Goal: Information Seeking & Learning: Learn about a topic

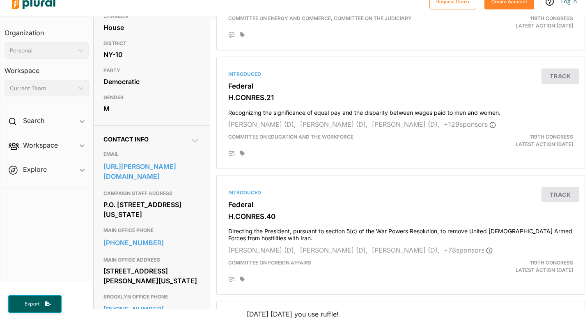
scroll to position [146, 0]
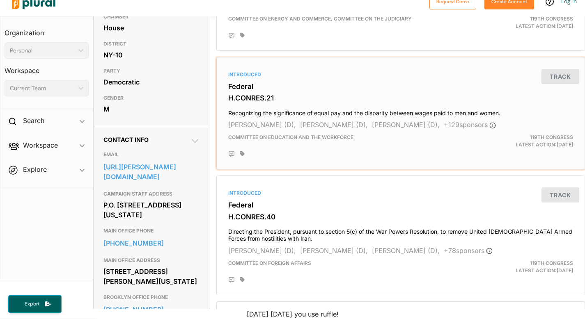
click at [251, 89] on h3 "Federal" at bounding box center [400, 86] width 345 height 8
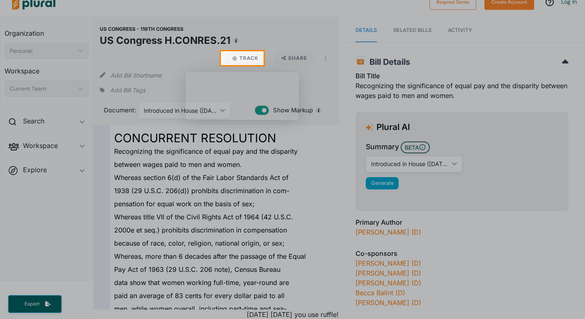
scroll to position [10, 0]
click at [208, 149] on div at bounding box center [292, 192] width 585 height 254
click at [236, 129] on div at bounding box center [292, 192] width 585 height 254
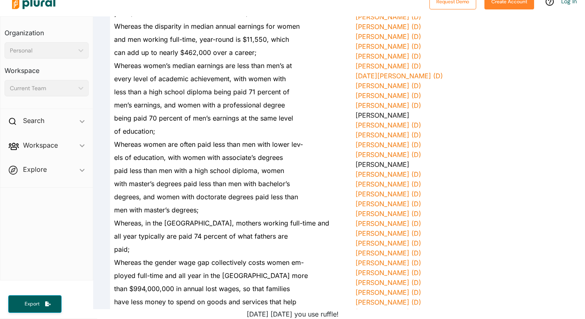
scroll to position [772, 0]
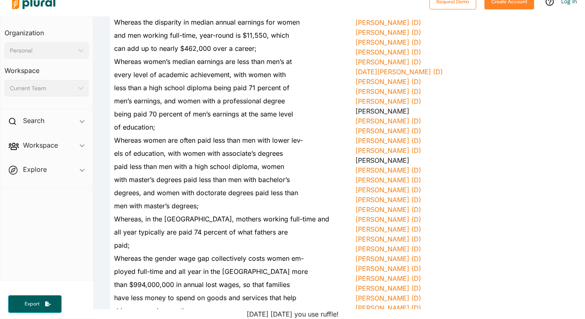
drag, startPoint x: 234, startPoint y: 216, endPoint x: 199, endPoint y: 217, distance: 35.3
click at [199, 304] on div "drive economic growth;" at bounding box center [219, 310] width 219 height 13
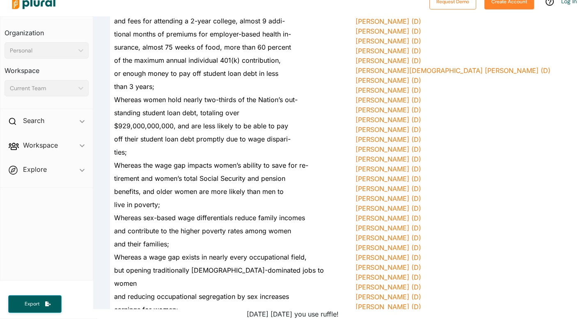
scroll to position [1166, 0]
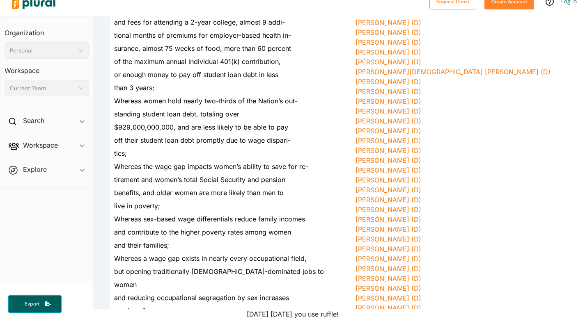
drag, startPoint x: 178, startPoint y: 154, endPoint x: 188, endPoint y: 153, distance: 10.3
click at [188, 239] on div "and their families;" at bounding box center [219, 245] width 219 height 13
drag, startPoint x: 190, startPoint y: 201, endPoint x: 200, endPoint y: 208, distance: 11.8
click at [200, 304] on div "earnings for women;" at bounding box center [219, 310] width 219 height 13
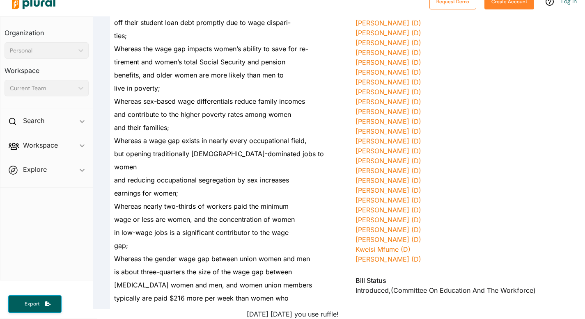
scroll to position [1378, 0]
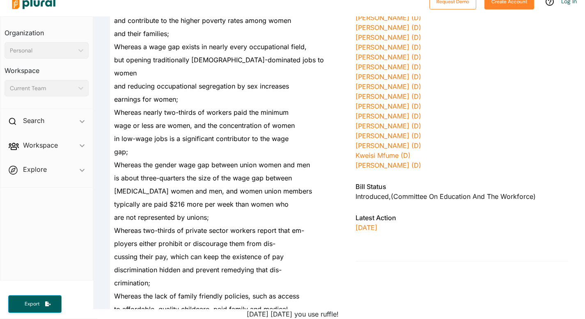
drag, startPoint x: 189, startPoint y: 172, endPoint x: 163, endPoint y: 174, distance: 25.9
click at [163, 276] on div "crimination;" at bounding box center [219, 282] width 219 height 13
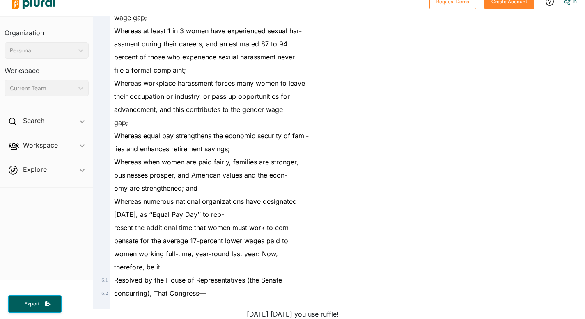
scroll to position [1735, 0]
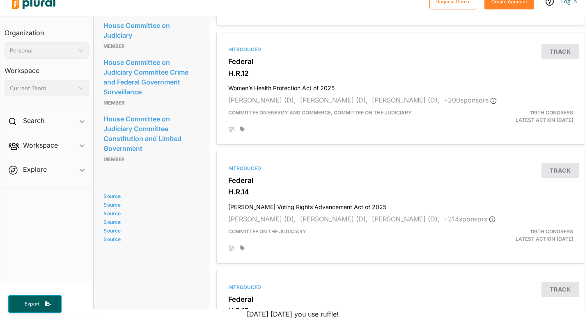
scroll to position [912, 0]
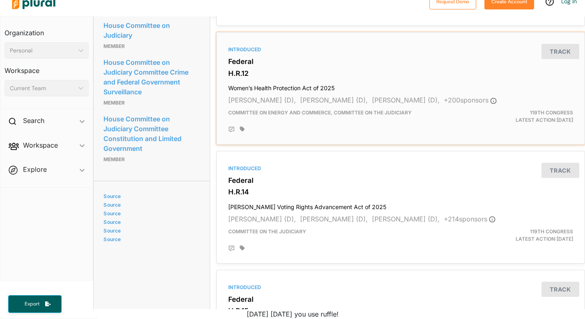
click at [299, 60] on h3 "Federal" at bounding box center [400, 61] width 345 height 8
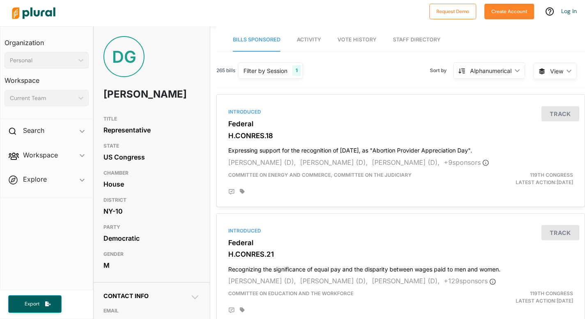
click at [149, 104] on h1 "[PERSON_NAME]" at bounding box center [132, 94] width 58 height 25
click at [269, 75] on div "Filter by Session 1" at bounding box center [270, 70] width 65 height 16
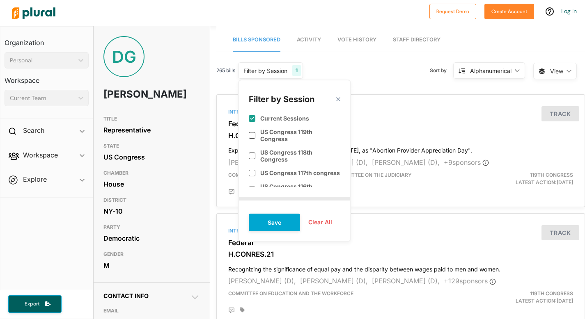
click at [269, 75] on div "Filter by Session 1" at bounding box center [270, 70] width 65 height 16
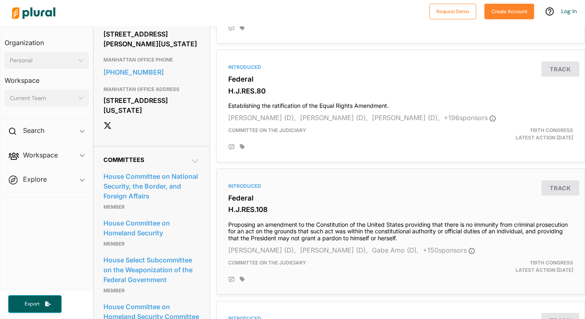
scroll to position [553, 0]
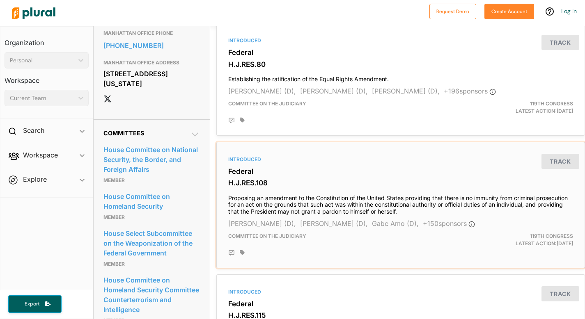
click at [335, 198] on h4 "Proposing an amendment to the Constitution of the United States providing that …" at bounding box center [400, 203] width 345 height 25
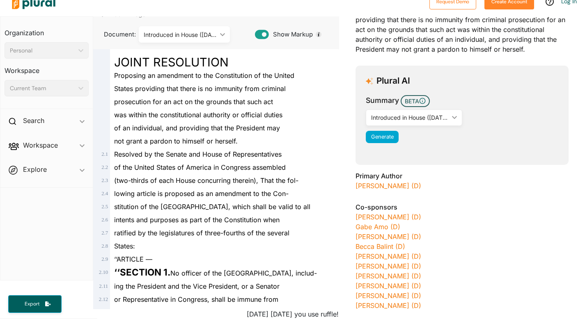
scroll to position [76, 0]
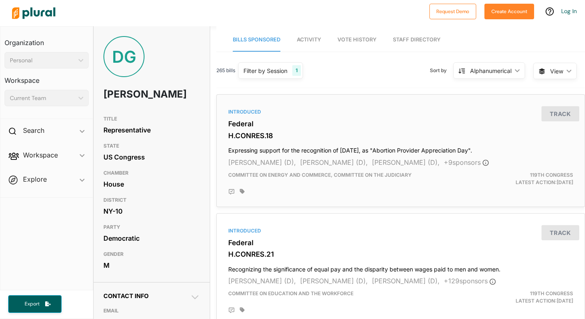
scroll to position [169, 0]
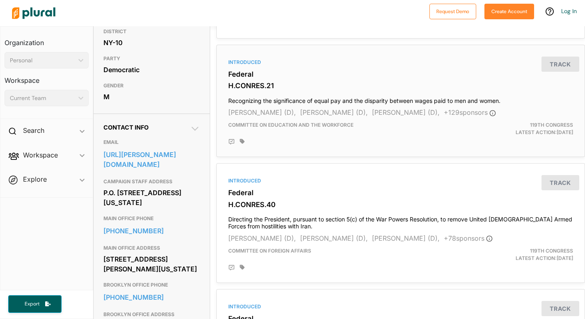
drag, startPoint x: 210, startPoint y: 102, endPoint x: 218, endPoint y: 93, distance: 11.9
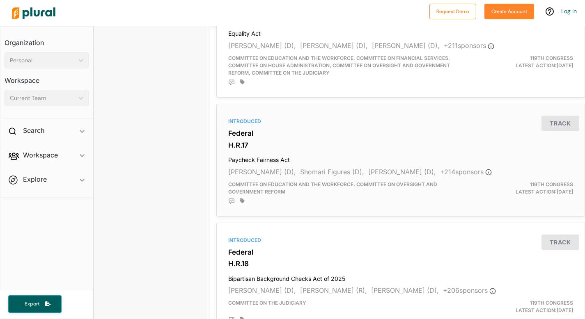
scroll to position [1214, 0]
click at [281, 142] on h3 "H.R.17" at bounding box center [400, 144] width 345 height 8
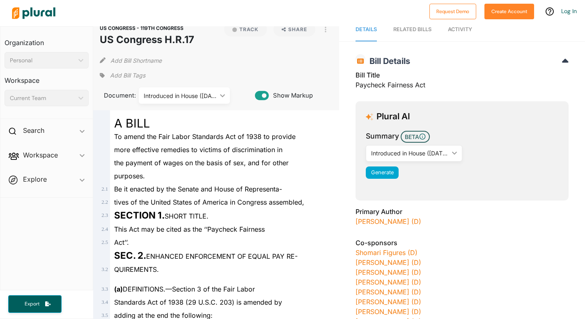
scroll to position [15, 0]
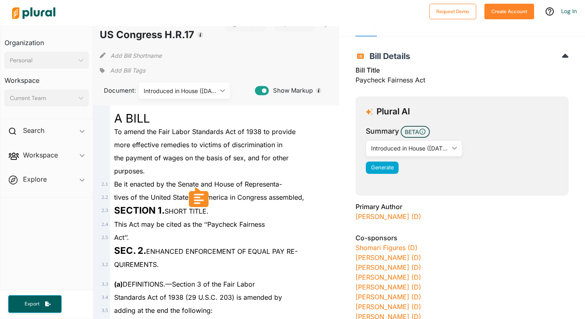
click at [168, 167] on div "purposes." at bounding box center [219, 171] width 219 height 13
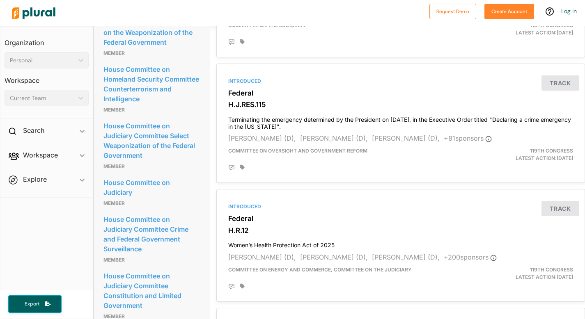
scroll to position [1045, 0]
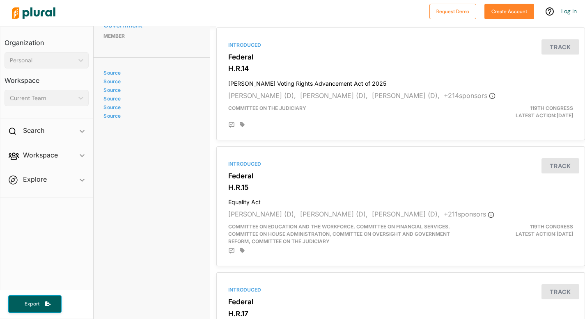
click at [212, 146] on div "Introduced Federal H.CONRES.18 Expressing support for the recognition of [DATE]…" at bounding box center [400, 265] width 381 height 2445
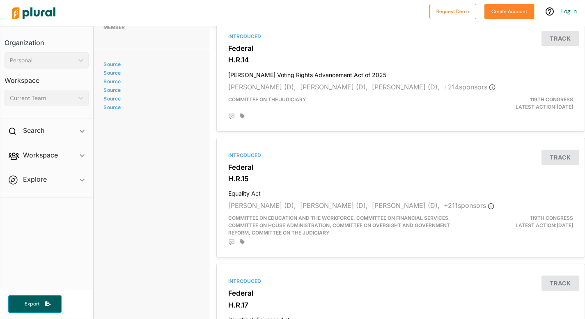
scroll to position [1127, 0]
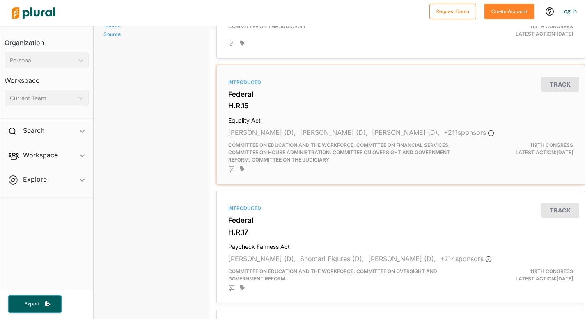
click at [271, 113] on h4 "Equality Act" at bounding box center [400, 118] width 345 height 11
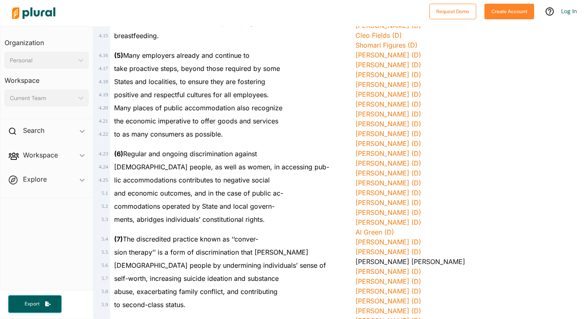
scroll to position [789, 0]
click at [257, 128] on div "to as many consumers as possible." at bounding box center [219, 134] width 219 height 13
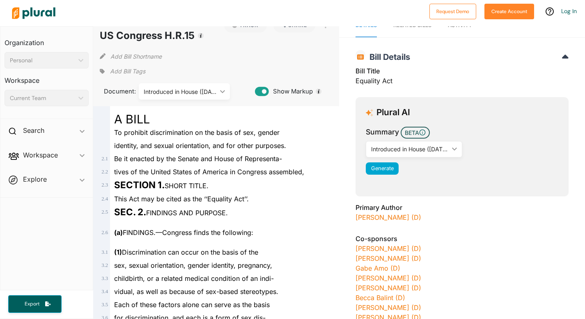
scroll to position [0, 0]
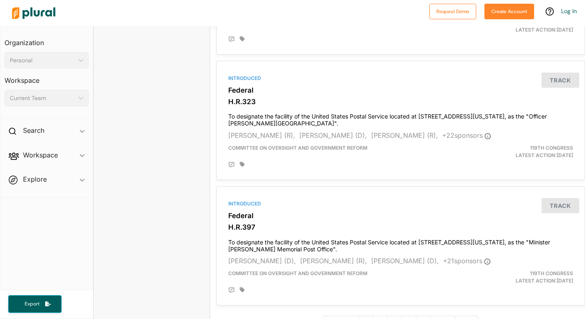
scroll to position [2243, 0]
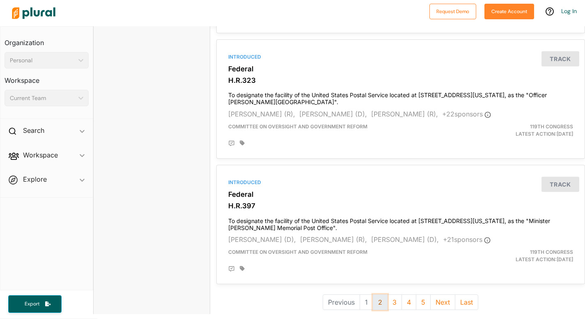
click at [374, 295] on button "2" at bounding box center [379, 303] width 15 height 16
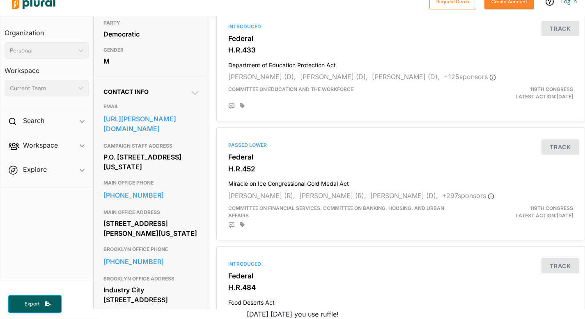
scroll to position [197, 0]
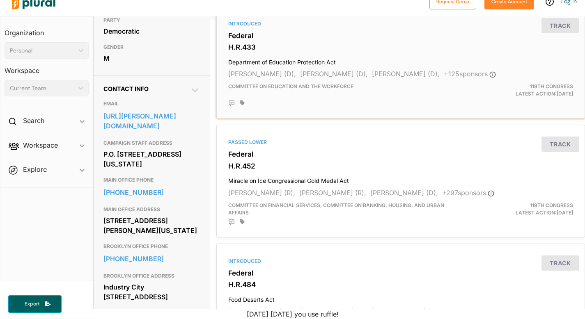
click at [321, 64] on h4 "Department of Education Protection Act" at bounding box center [400, 60] width 345 height 11
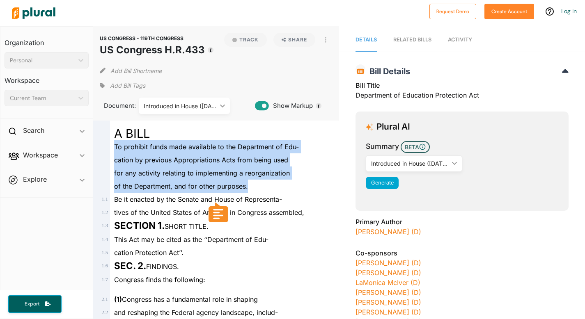
drag, startPoint x: 114, startPoint y: 147, endPoint x: 262, endPoint y: 187, distance: 153.9
click at [267, 185] on div "of the Department, and for other purposes." at bounding box center [219, 186] width 219 height 13
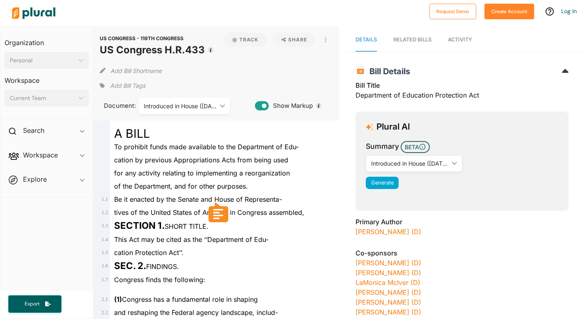
click at [191, 173] on span "for any activity relating to implementing a reorganization" at bounding box center [202, 173] width 176 height 8
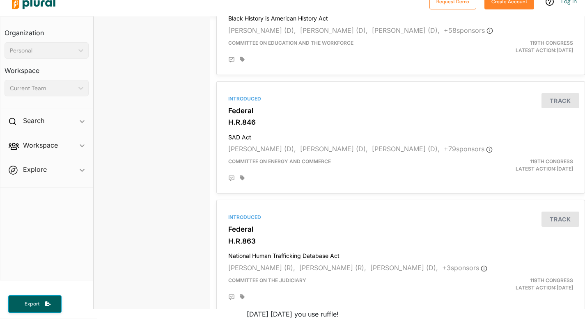
scroll to position [2215, 0]
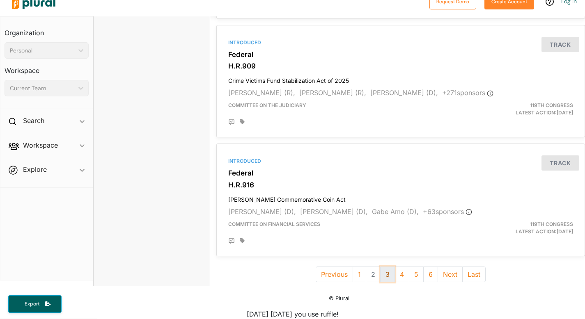
click at [381, 267] on button "3" at bounding box center [387, 275] width 15 height 16
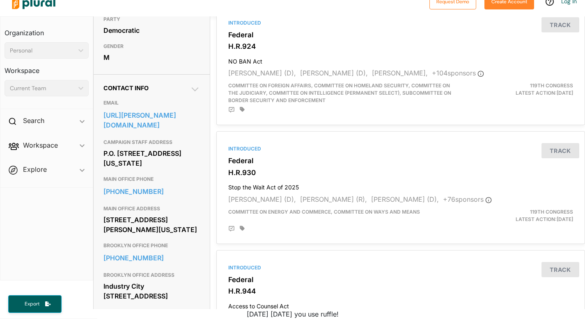
scroll to position [308, 0]
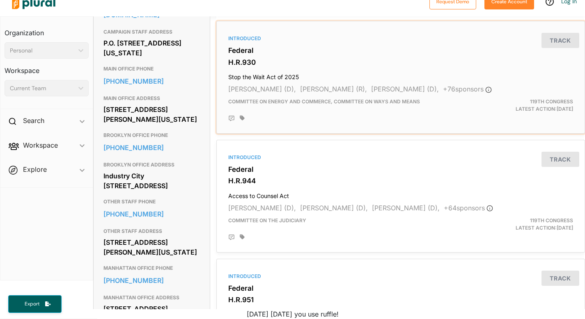
click at [279, 89] on span "[PERSON_NAME] (D)," at bounding box center [262, 89] width 68 height 8
click at [280, 78] on h4 "Stop the Wait Act of 2025" at bounding box center [400, 75] width 345 height 11
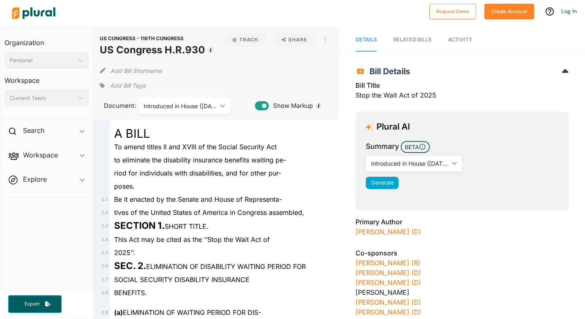
drag, startPoint x: 147, startPoint y: 183, endPoint x: 153, endPoint y: 182, distance: 5.8
click at [153, 182] on div "poses." at bounding box center [219, 186] width 219 height 13
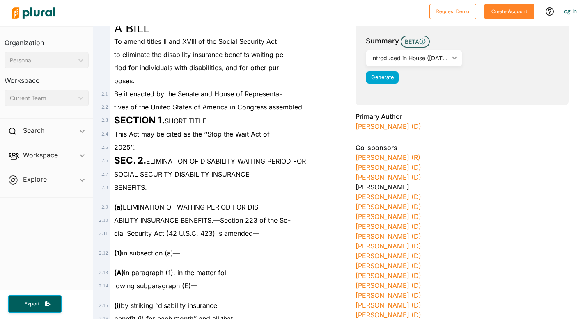
scroll to position [7, 0]
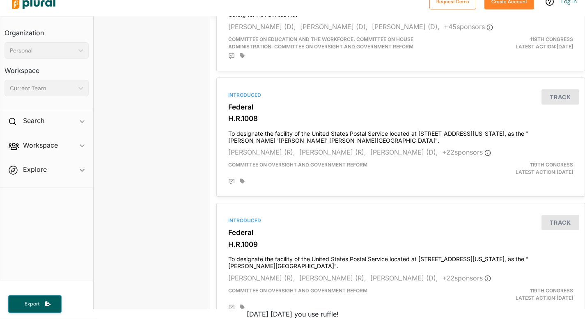
scroll to position [1151, 0]
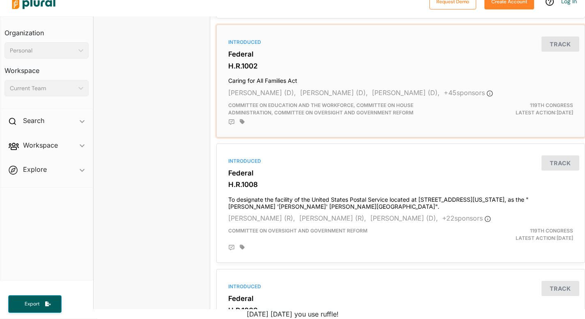
click at [286, 81] on h4 "Caring for All Families Act" at bounding box center [400, 78] width 345 height 11
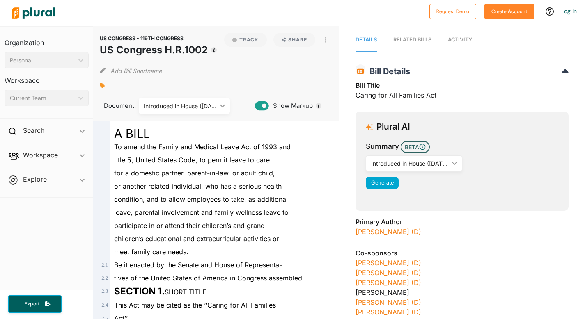
drag, startPoint x: 254, startPoint y: 247, endPoint x: 245, endPoint y: 250, distance: 10.0
click at [245, 250] on div "meet family care needs." at bounding box center [219, 251] width 219 height 13
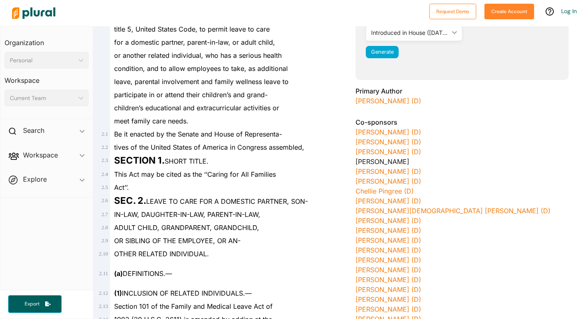
scroll to position [191, 0]
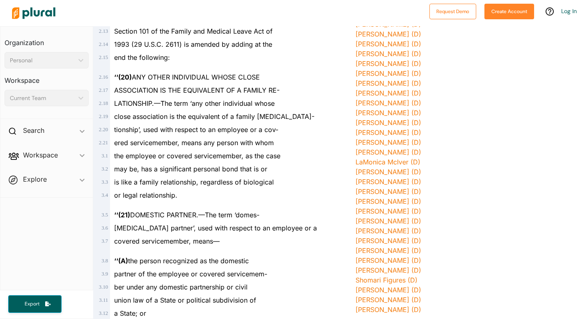
scroll to position [413, 0]
